Goal: Check status: Check status

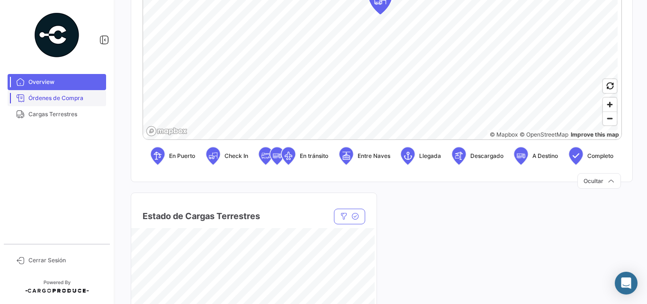
scroll to position [331, 0]
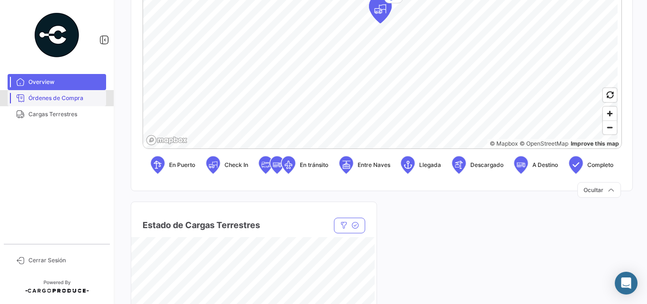
click at [73, 98] on span "Órdenes de Compra" at bounding box center [65, 98] width 74 height 9
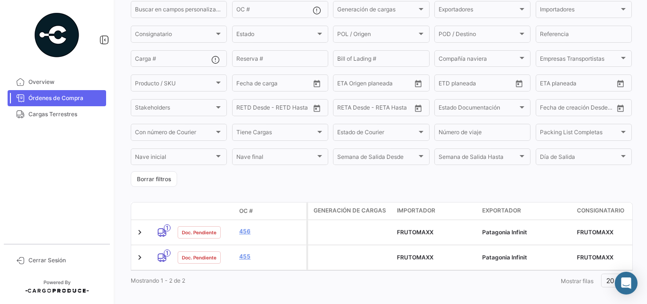
scroll to position [93, 0]
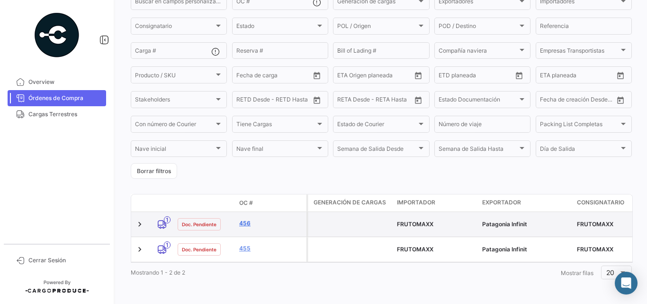
click at [245, 224] on link "456" at bounding box center [270, 223] width 63 height 9
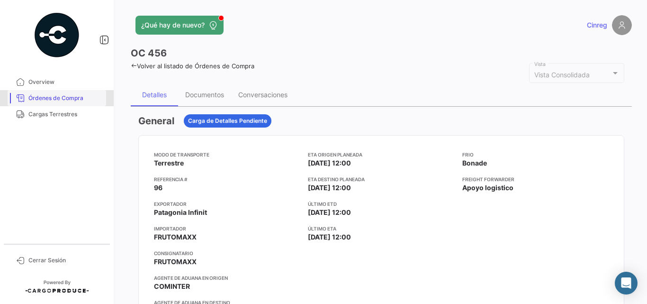
click at [77, 91] on link "Órdenes de Compra" at bounding box center [57, 98] width 98 height 16
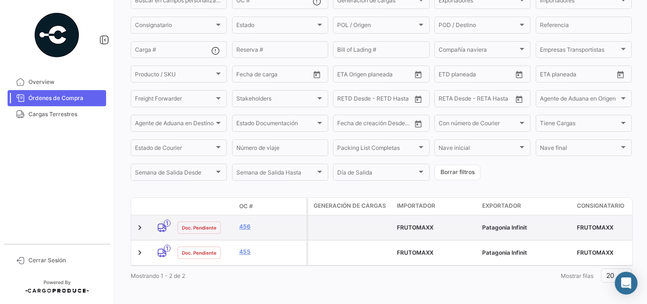
scroll to position [105, 0]
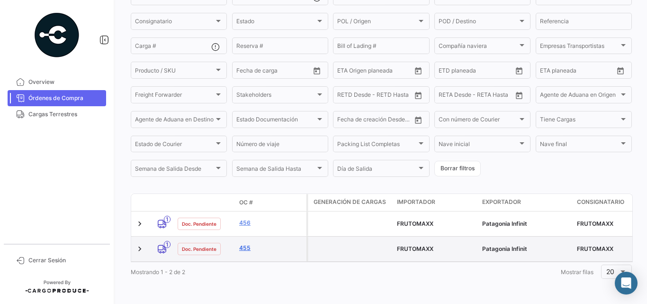
click at [249, 243] on link "455" at bounding box center [270, 247] width 63 height 9
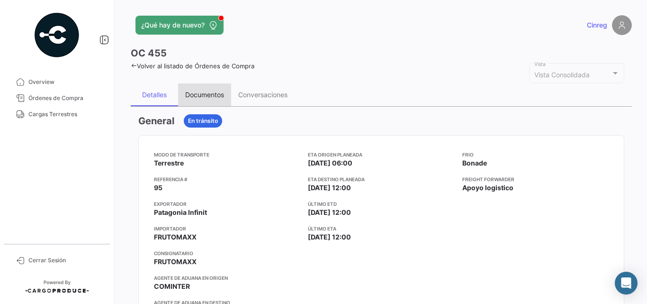
click at [203, 98] on div "Documentos" at bounding box center [204, 94] width 39 height 8
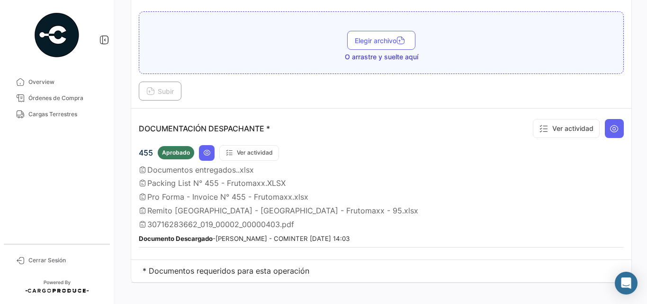
scroll to position [206, 0]
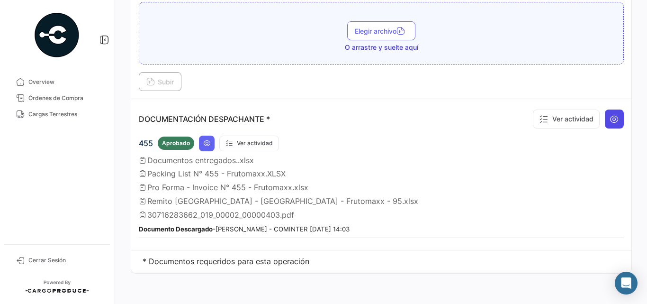
click at [605, 118] on button at bounding box center [614, 118] width 19 height 19
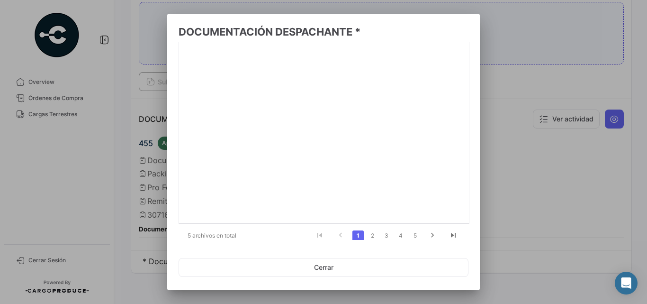
scroll to position [106, 0]
click at [426, 227] on icon "go to next page" at bounding box center [432, 228] width 12 height 11
click at [387, 227] on li "3" at bounding box center [386, 228] width 14 height 16
click at [382, 228] on link "3" at bounding box center [386, 228] width 11 height 10
click at [396, 227] on link "4" at bounding box center [400, 228] width 11 height 10
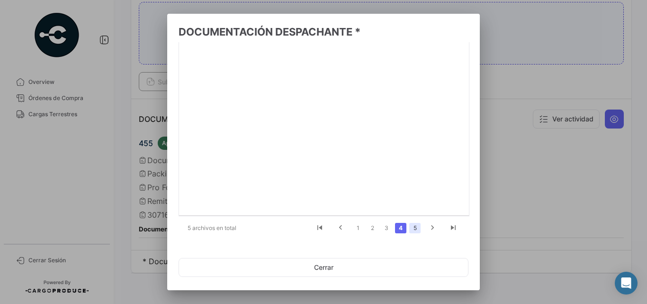
click at [409, 227] on link "5" at bounding box center [414, 228] width 11 height 10
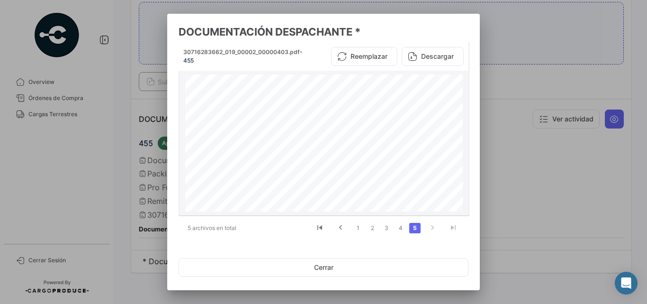
scroll to position [1055, 0]
click at [323, 262] on button "Cerrar" at bounding box center [324, 267] width 290 height 19
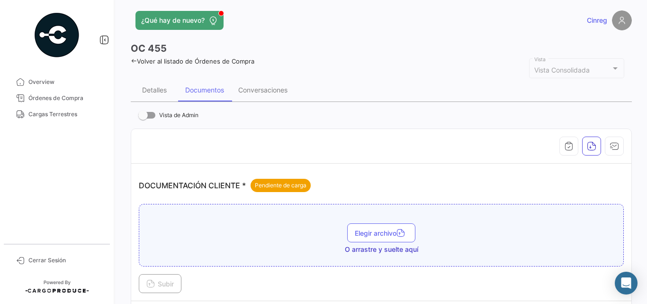
scroll to position [0, 0]
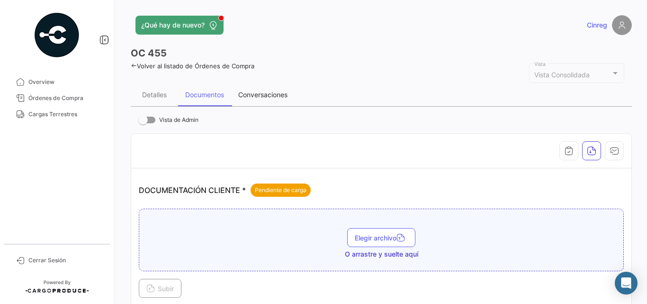
click at [254, 100] on div "Conversaciones" at bounding box center [262, 94] width 63 height 23
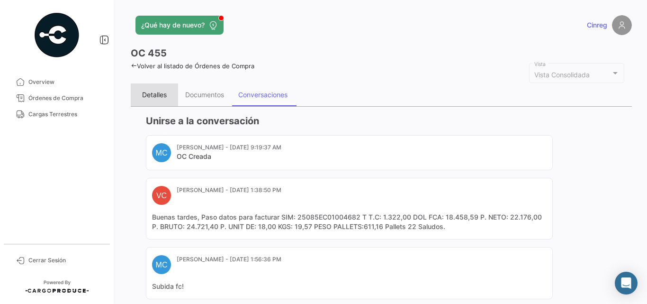
click at [148, 94] on div "Detalles" at bounding box center [154, 94] width 25 height 8
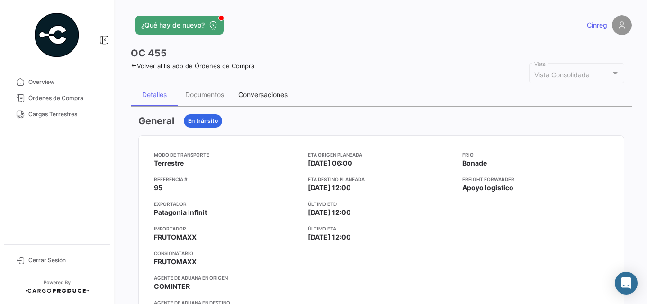
click at [253, 90] on div "Conversaciones" at bounding box center [262, 94] width 49 height 8
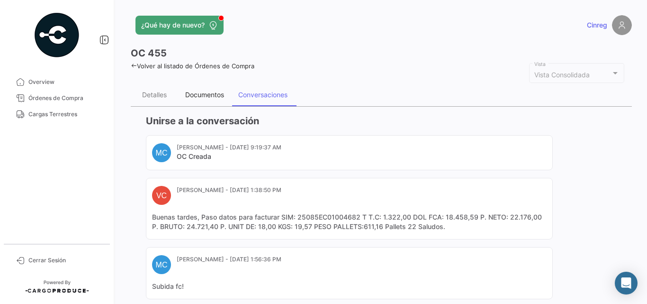
click at [220, 90] on div "Documentos" at bounding box center [204, 94] width 53 height 23
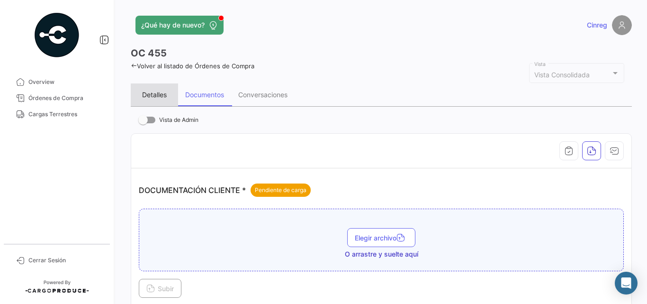
click at [160, 92] on div "Detalles" at bounding box center [154, 94] width 25 height 8
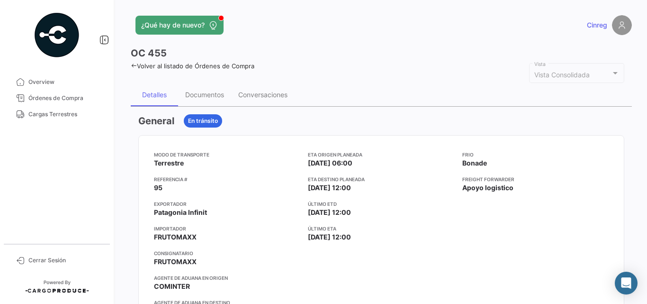
click at [618, 24] on img at bounding box center [622, 25] width 20 height 20
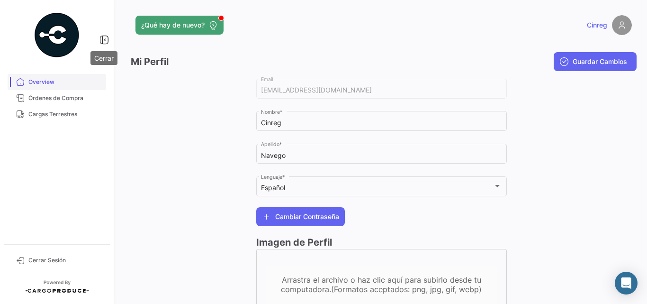
drag, startPoint x: 103, startPoint y: 41, endPoint x: 102, endPoint y: 88, distance: 47.4
click at [102, 87] on div "Overview Órdenes de Compra Cargas Terrestres Cerrar Sesión" at bounding box center [57, 152] width 114 height 304
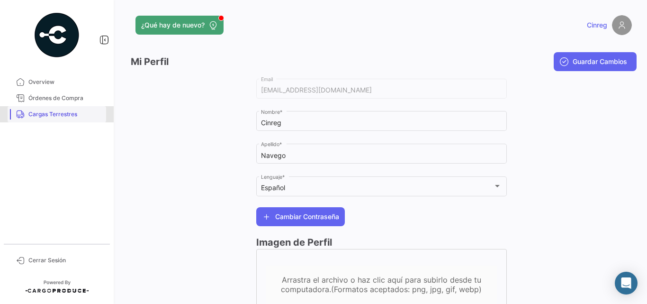
drag, startPoint x: 102, startPoint y: 116, endPoint x: 90, endPoint y: 119, distance: 12.2
click at [101, 116] on span "Cargas Terrestres" at bounding box center [65, 114] width 74 height 9
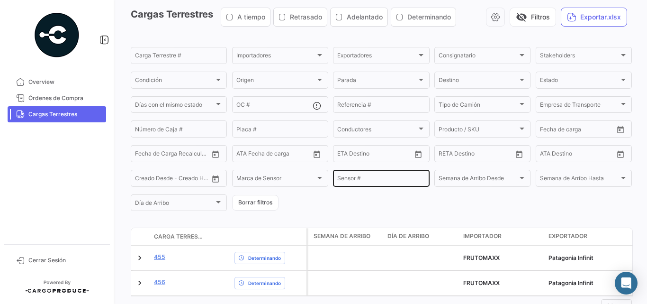
scroll to position [76, 0]
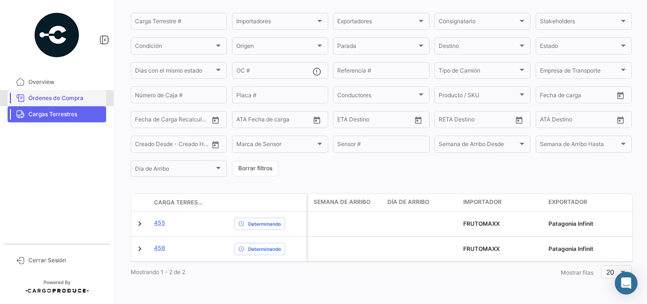
click at [44, 100] on span "Órdenes de Compra" at bounding box center [65, 98] width 74 height 9
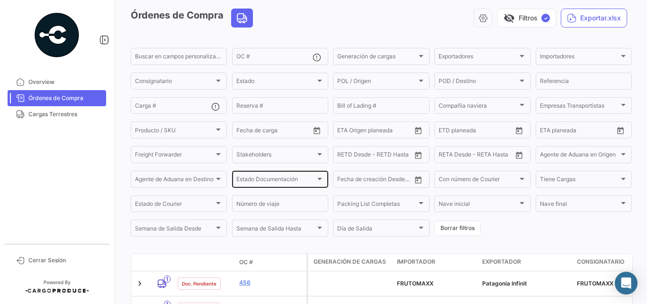
scroll to position [105, 0]
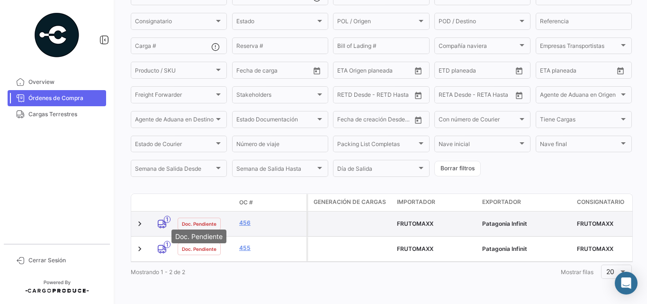
click at [185, 220] on span "Doc. Pendiente" at bounding box center [199, 224] width 35 height 8
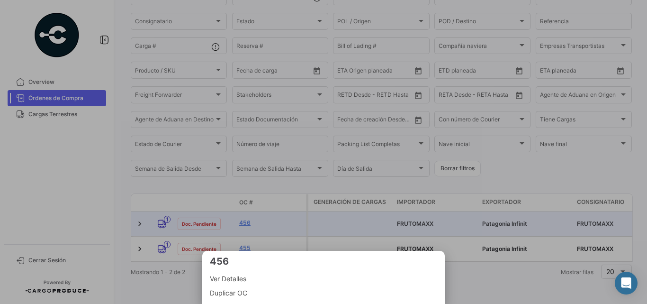
click at [327, 234] on div at bounding box center [323, 152] width 647 height 304
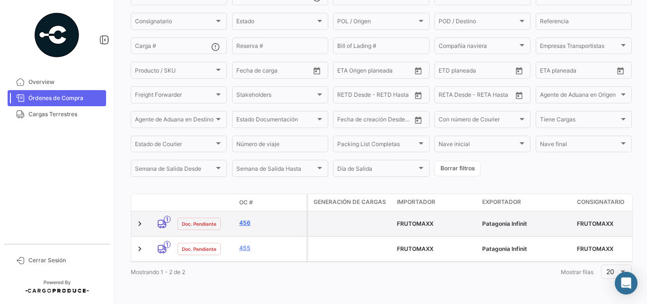
click at [246, 218] on link "456" at bounding box center [270, 222] width 63 height 9
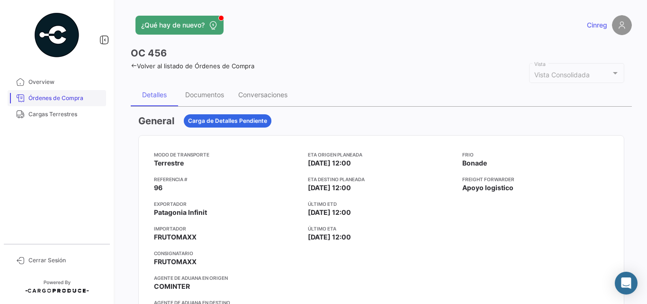
click at [66, 101] on span "Órdenes de Compra" at bounding box center [65, 98] width 74 height 9
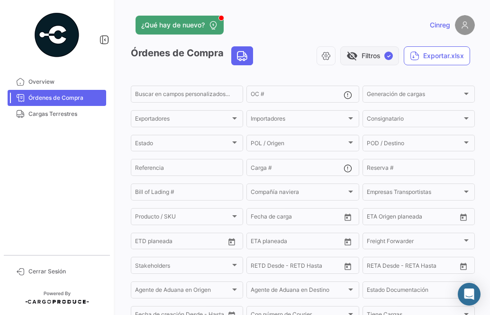
click at [349, 55] on span "visibility_off" at bounding box center [351, 55] width 11 height 11
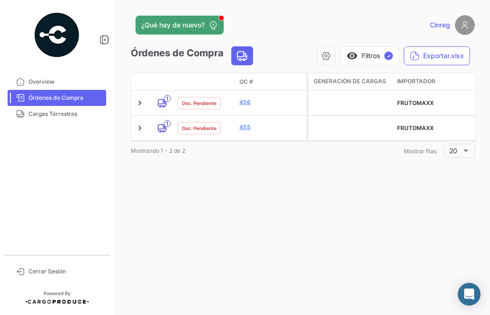
click at [379, 25] on div "Cinreg" at bounding box center [397, 25] width 155 height 20
click at [263, 156] on div "Mostrando 1 - 2 de 2 1 Mostrar filas 20" at bounding box center [303, 151] width 344 height 17
drag, startPoint x: 66, startPoint y: 86, endPoint x: 96, endPoint y: 84, distance: 29.4
click at [66, 86] on link "Overview" at bounding box center [57, 82] width 98 height 16
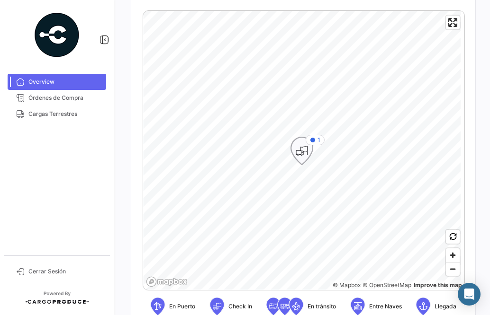
scroll to position [237, 0]
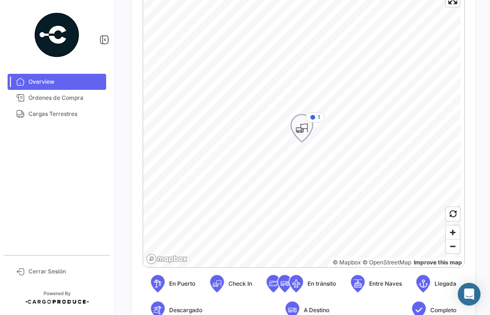
click at [304, 129] on icon "Map marker" at bounding box center [301, 128] width 13 height 20
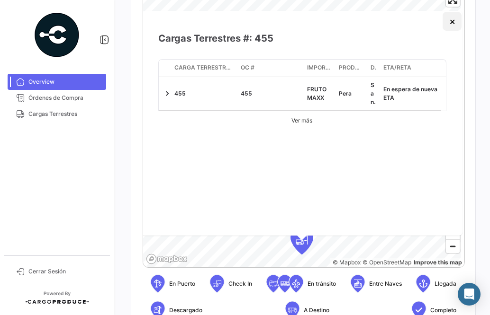
click at [452, 26] on button "×" at bounding box center [451, 21] width 19 height 19
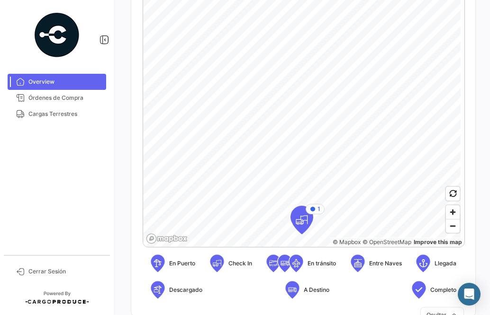
scroll to position [331, 0]
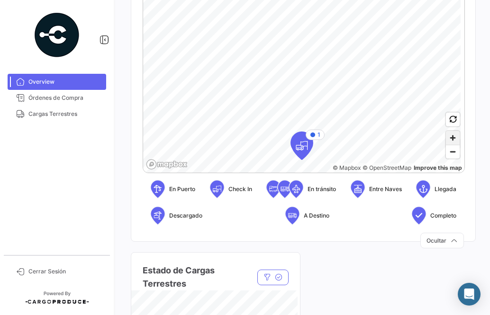
click at [452, 142] on span "Zoom in" at bounding box center [453, 138] width 14 height 14
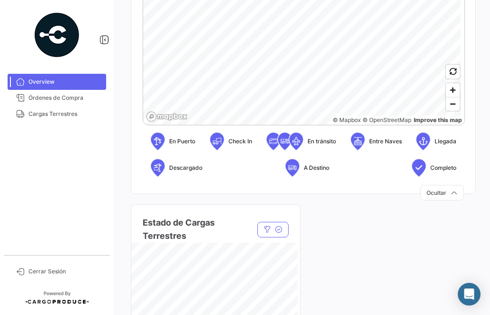
scroll to position [379, 0]
click at [381, 0] on html "Overview Órdenes de Compra Cargas Terrestres Cerrar Sesión ¿Qué hay de nuevo? C…" at bounding box center [245, 157] width 490 height 315
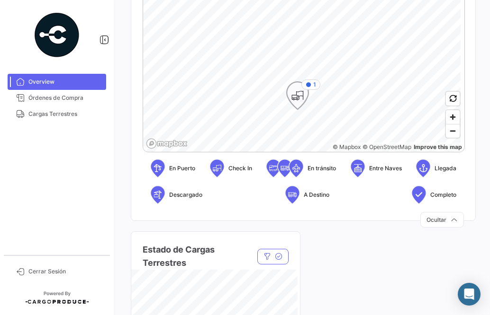
scroll to position [331, 0]
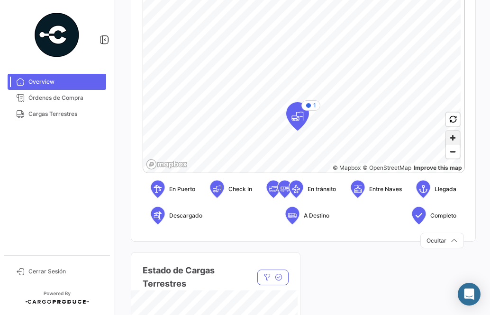
click at [448, 141] on span "Zoom in" at bounding box center [453, 138] width 14 height 14
click at [449, 137] on span "Zoom in" at bounding box center [453, 138] width 14 height 14
click at [449, 138] on span "Zoom in" at bounding box center [453, 138] width 14 height 14
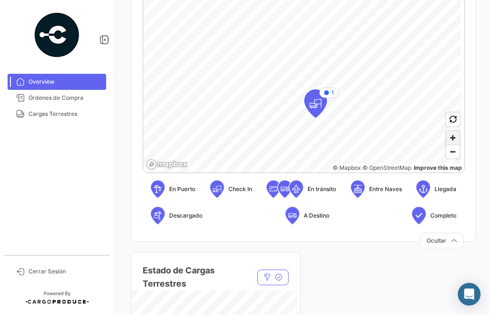
click at [449, 138] on span "Zoom in" at bounding box center [453, 138] width 14 height 14
click at [370, 0] on html "Overview Órdenes de Compra Cargas Terrestres Cerrar Sesión ¿Qué hay de nuevo? C…" at bounding box center [245, 157] width 490 height 315
click at [451, 136] on span "Zoom in" at bounding box center [453, 138] width 14 height 14
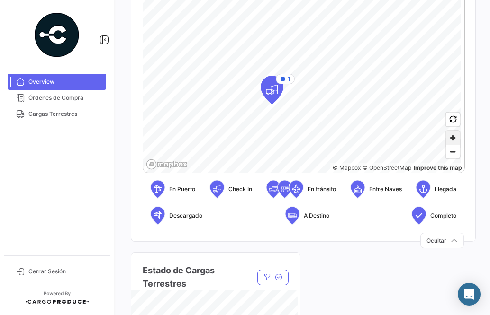
click at [449, 138] on span "Zoom in" at bounding box center [453, 138] width 14 height 14
click at [450, 144] on span "Zoom in" at bounding box center [453, 138] width 14 height 14
click at [450, 136] on span "Zoom in" at bounding box center [453, 138] width 14 height 14
click at [403, 169] on div "1 © Mapbox © OpenStreetMap Improve this map" at bounding box center [304, 33] width 322 height 280
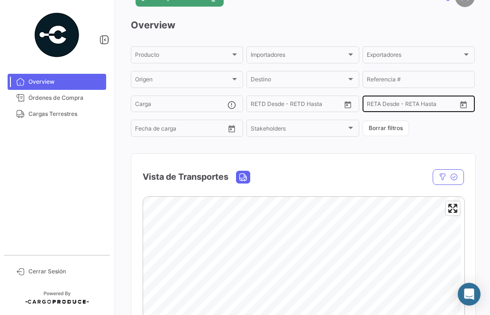
scroll to position [0, 0]
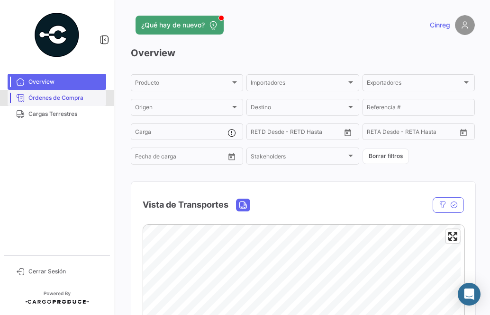
click at [63, 98] on span "Órdenes de Compra" at bounding box center [65, 98] width 74 height 9
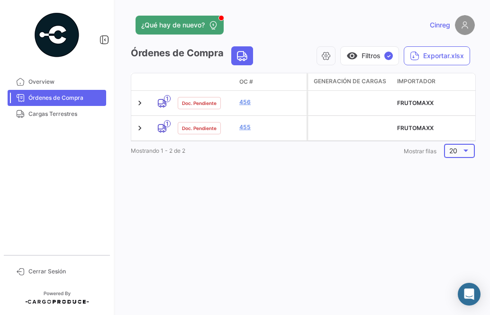
click at [457, 155] on div "20" at bounding box center [455, 151] width 12 height 8
click at [380, 188] on div at bounding box center [245, 157] width 490 height 315
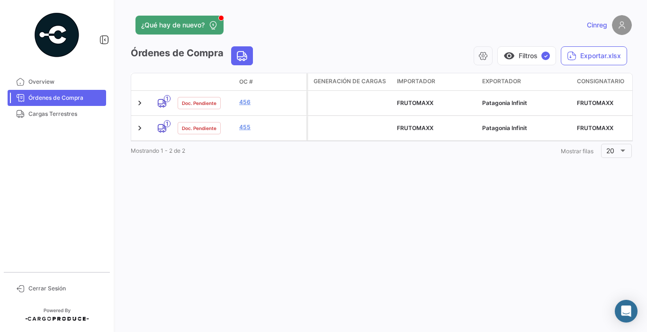
click at [40, 137] on mat-nav-list "Overview Órdenes de Compra Cargas Terrestres" at bounding box center [57, 169] width 114 height 198
click at [44, 86] on span "Overview" at bounding box center [65, 82] width 74 height 9
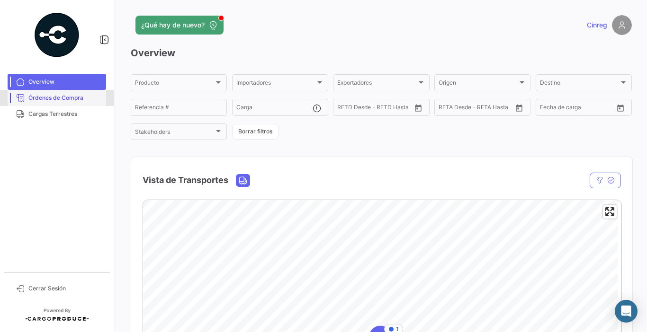
click at [71, 95] on span "Órdenes de Compra" at bounding box center [65, 98] width 74 height 9
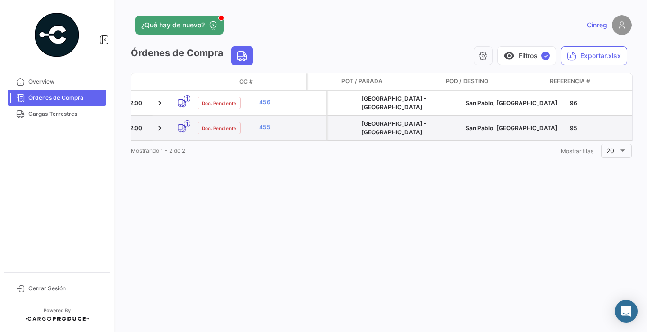
scroll to position [0, 1184]
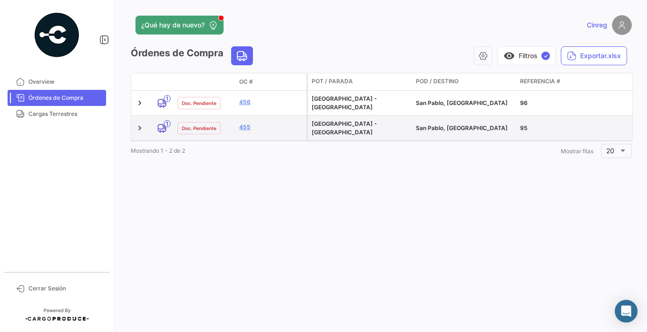
drag, startPoint x: 449, startPoint y: 135, endPoint x: 459, endPoint y: 131, distance: 11.3
click at [459, 131] on datatable-body-cell "San Pablo, [GEOGRAPHIC_DATA]" at bounding box center [464, 128] width 104 height 25
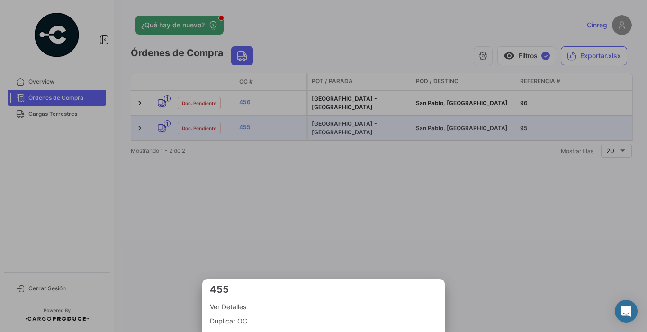
drag, startPoint x: 459, startPoint y: 131, endPoint x: 444, endPoint y: 133, distance: 15.7
click at [444, 132] on div at bounding box center [323, 166] width 647 height 332
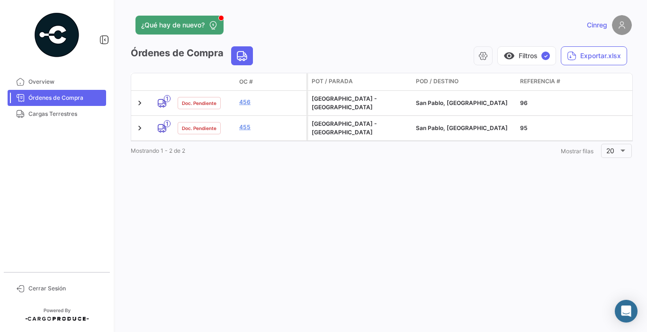
click at [370, 160] on div "Mostrando 1 - 2 de 2 1 Mostrar filas 20" at bounding box center [381, 151] width 501 height 17
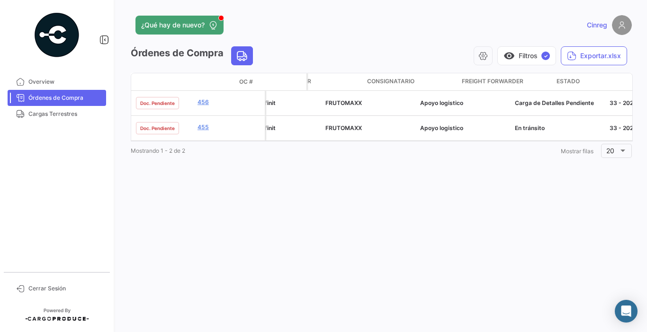
scroll to position [0, 0]
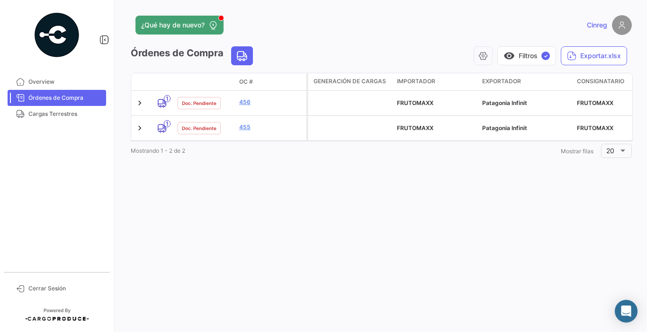
click at [88, 139] on mat-nav-list "Overview Órdenes de Compra Cargas Terrestres" at bounding box center [57, 169] width 114 height 198
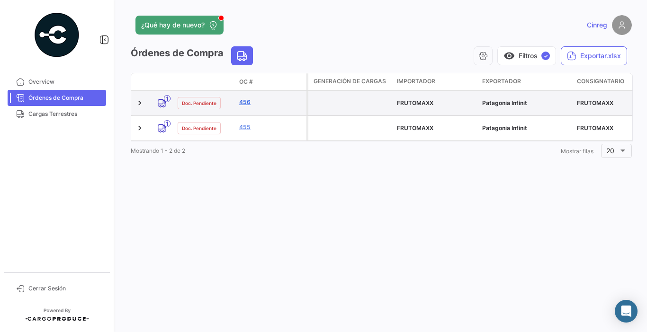
click at [242, 106] on link "456" at bounding box center [270, 102] width 63 height 9
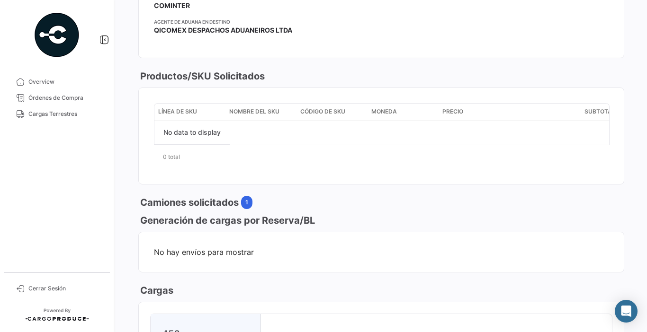
scroll to position [235, 0]
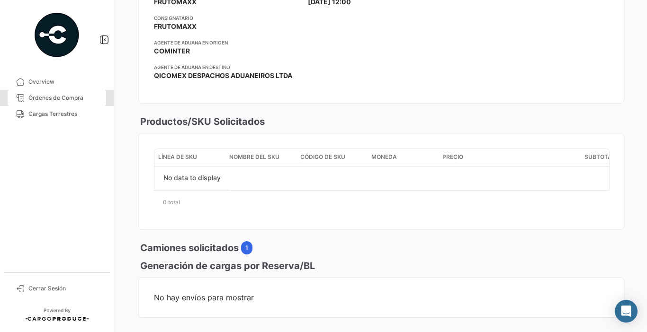
click at [30, 105] on link "Órdenes de Compra" at bounding box center [57, 98] width 98 height 16
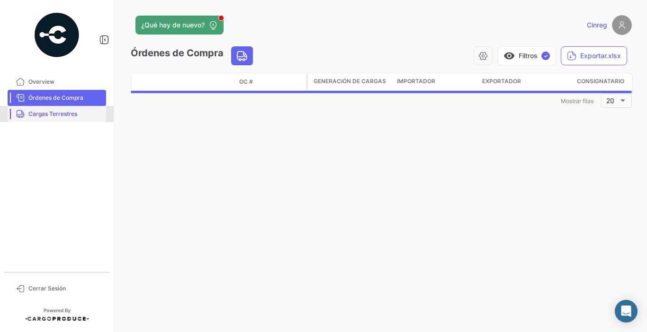
click at [42, 113] on span "Cargas Terrestres" at bounding box center [65, 114] width 74 height 9
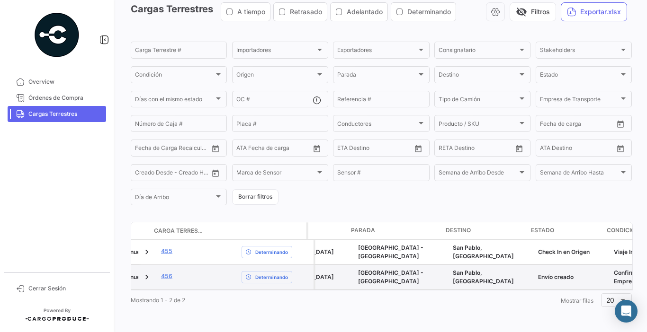
scroll to position [0, 840]
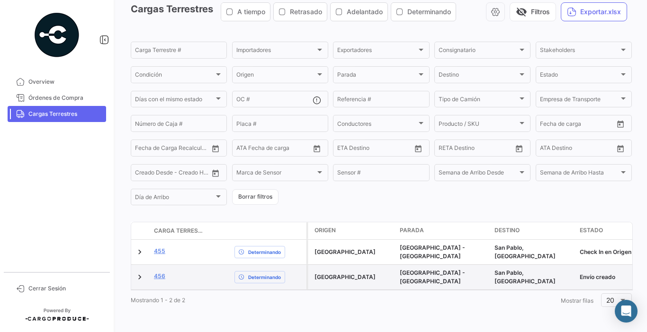
drag, startPoint x: 332, startPoint y: 275, endPoint x: 326, endPoint y: 275, distance: 6.2
click at [326, 275] on div "[GEOGRAPHIC_DATA]" at bounding box center [353, 277] width 78 height 9
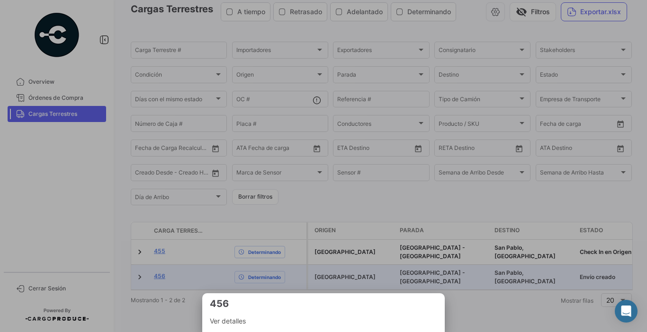
click at [211, 247] on div at bounding box center [323, 166] width 647 height 332
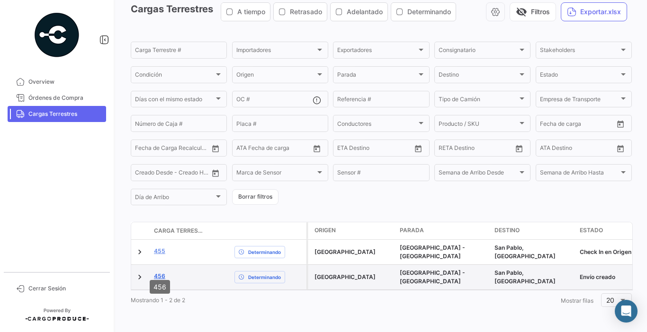
click at [160, 272] on link "456" at bounding box center [159, 276] width 11 height 9
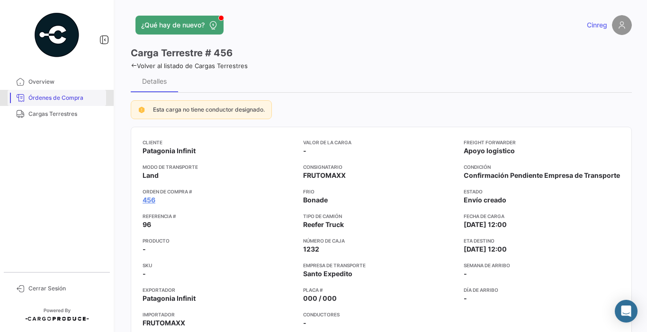
click at [45, 102] on span "Órdenes de Compra" at bounding box center [65, 98] width 74 height 9
